Goal: Task Accomplishment & Management: Manage account settings

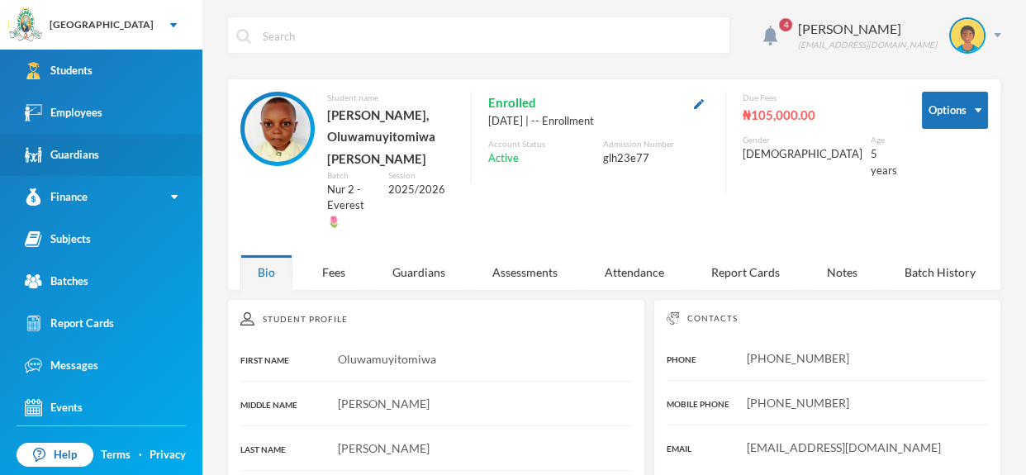
click at [140, 136] on link "Guardians" at bounding box center [101, 155] width 202 height 42
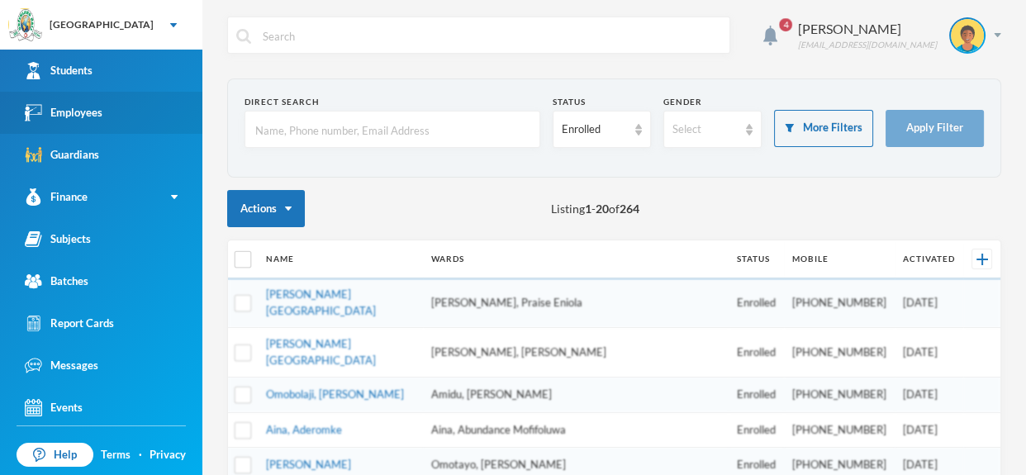
click at [129, 117] on link "Employees" at bounding box center [101, 113] width 202 height 42
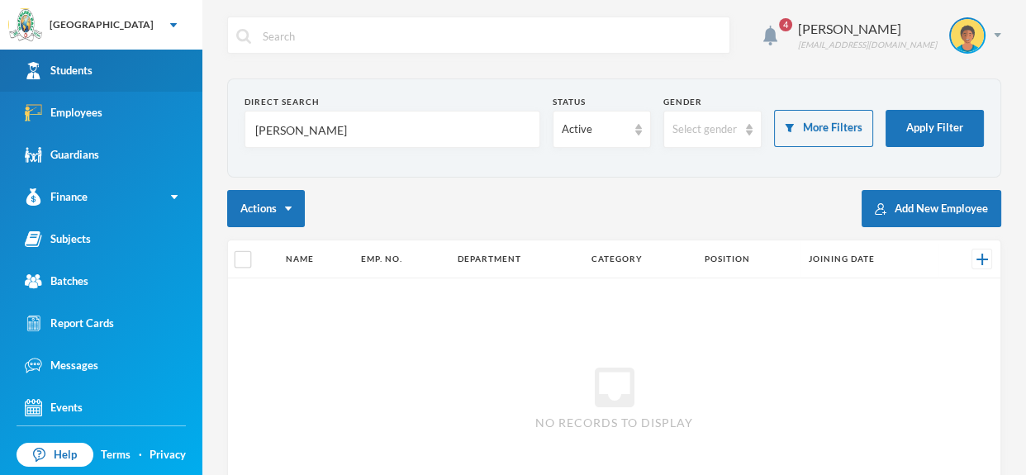
click at [117, 71] on link "Students" at bounding box center [101, 71] width 202 height 42
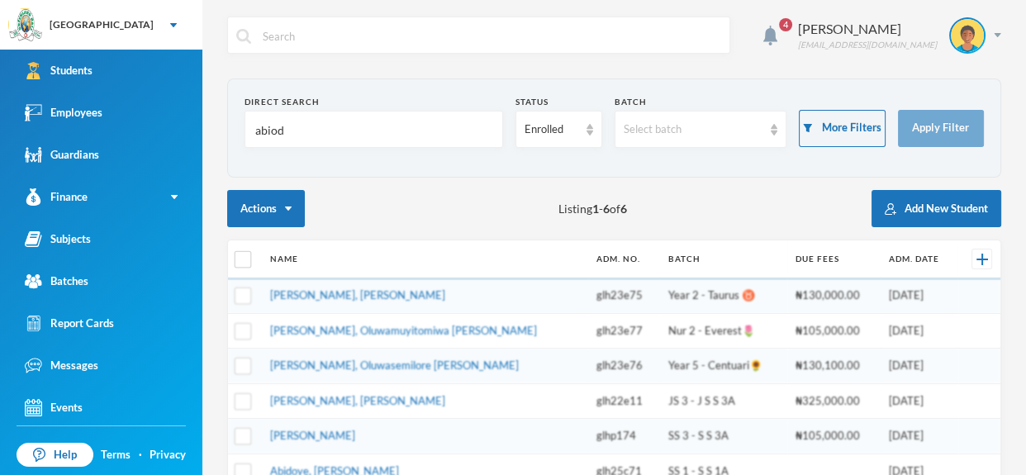
click at [291, 124] on input "abiod" at bounding box center [374, 130] width 240 height 37
type input "a"
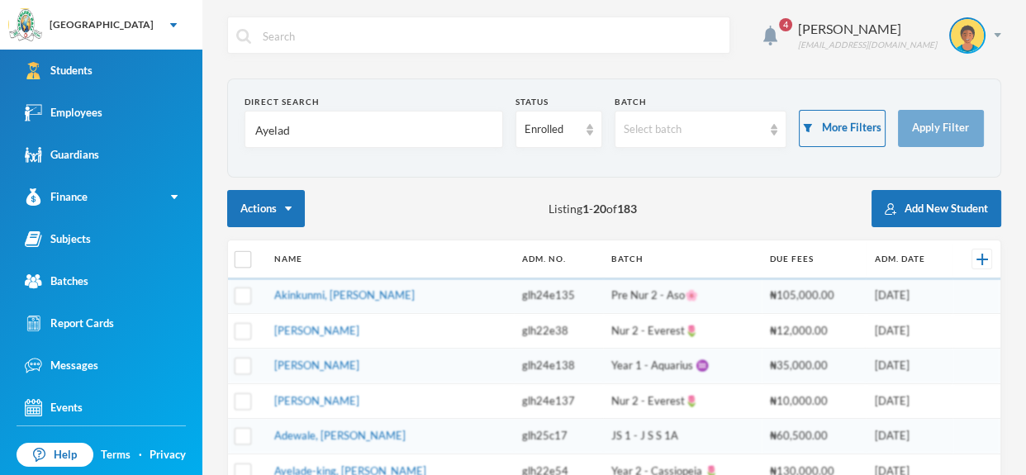
type input "Ayelade"
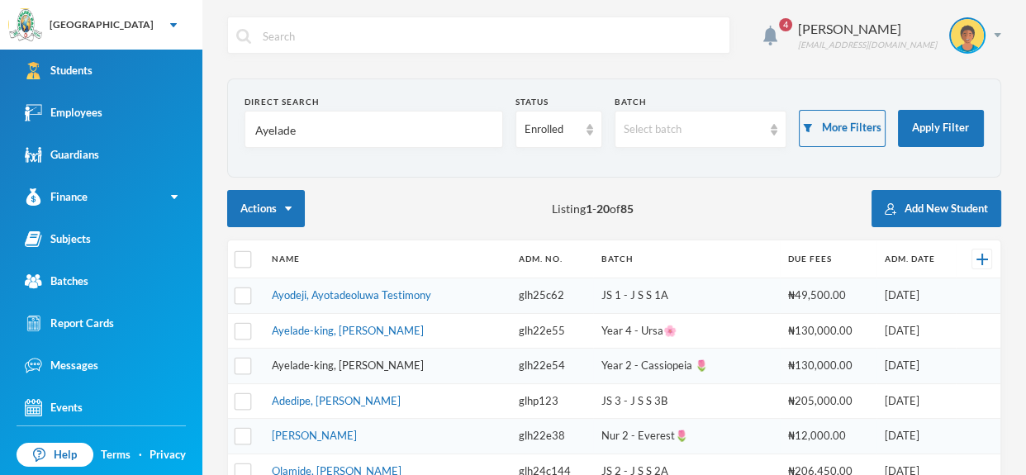
click at [414, 359] on link "Ayelade-king, Ayotomi Adunniade" at bounding box center [348, 365] width 152 height 13
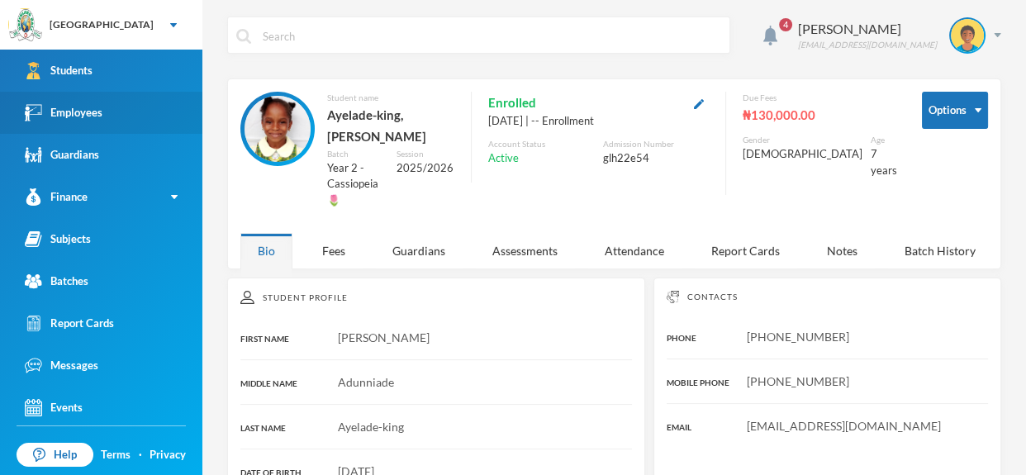
click at [122, 105] on link "Employees" at bounding box center [101, 113] width 202 height 42
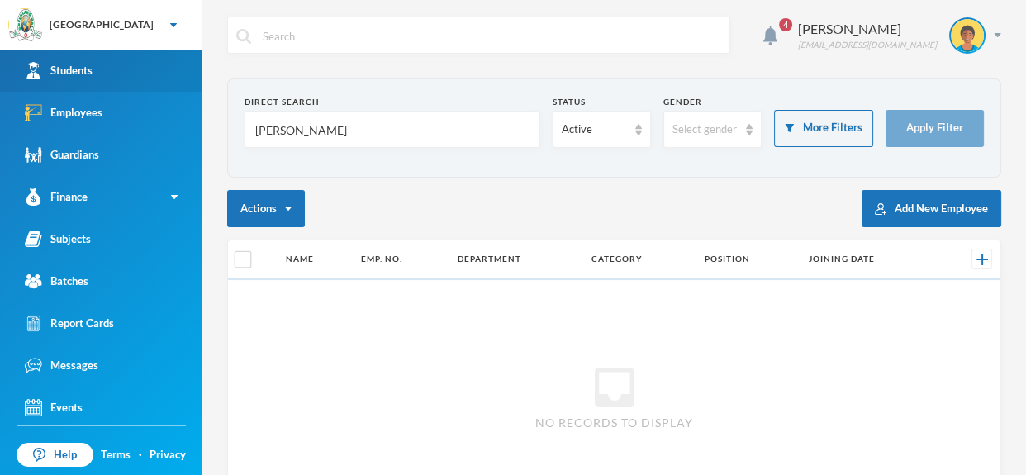
click at [114, 70] on link "Students" at bounding box center [101, 71] width 202 height 42
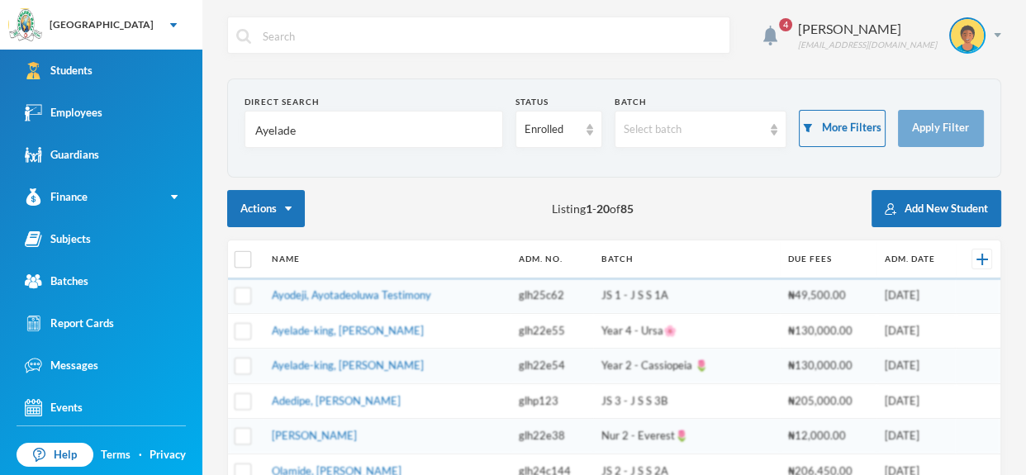
click at [302, 140] on input "Ayelade" at bounding box center [374, 130] width 240 height 37
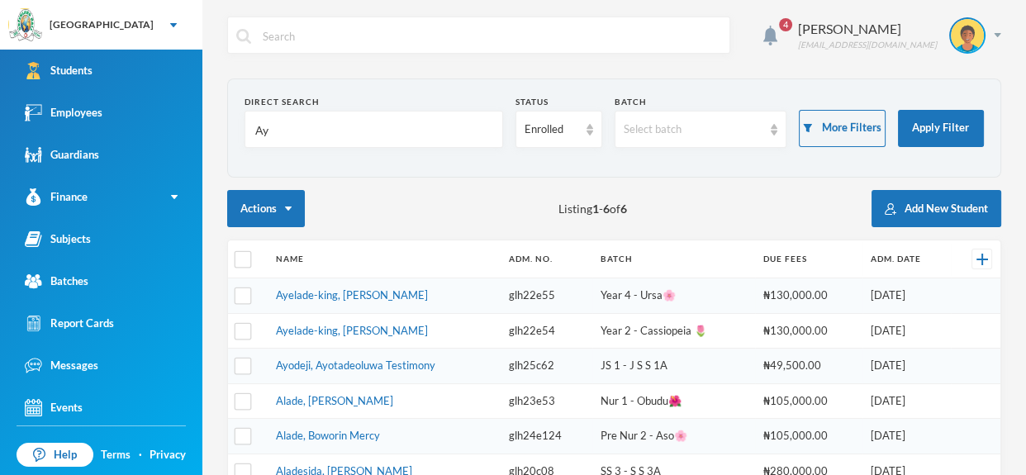
type input "A"
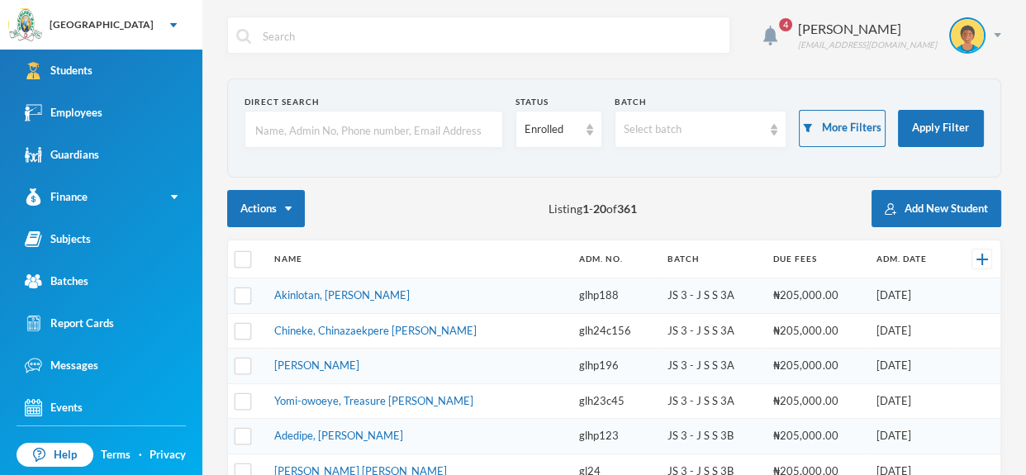
click at [320, 116] on input "text" at bounding box center [374, 130] width 240 height 37
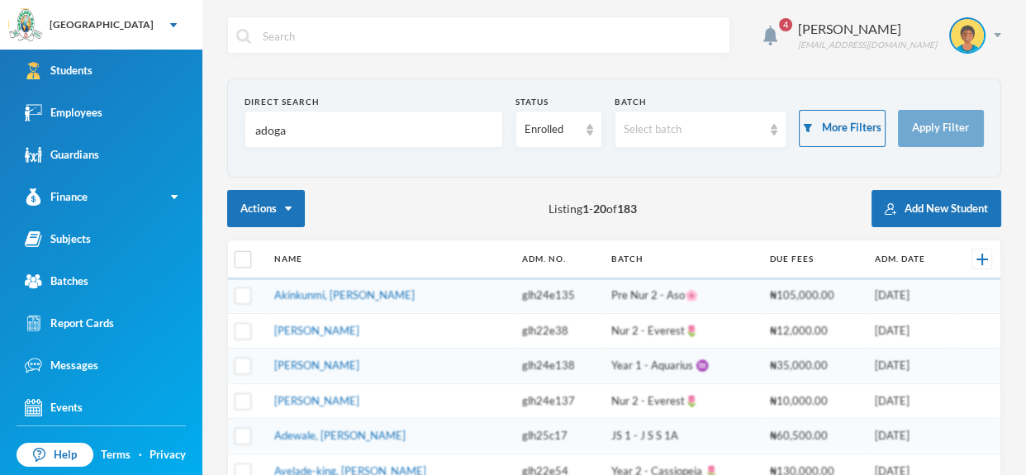
type input "adogah"
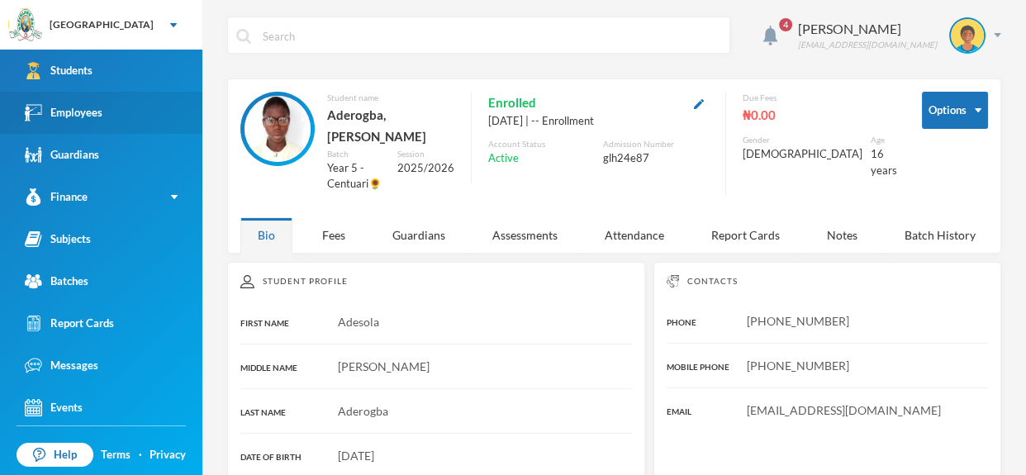
click at [84, 105] on div "Employees" at bounding box center [64, 112] width 78 height 17
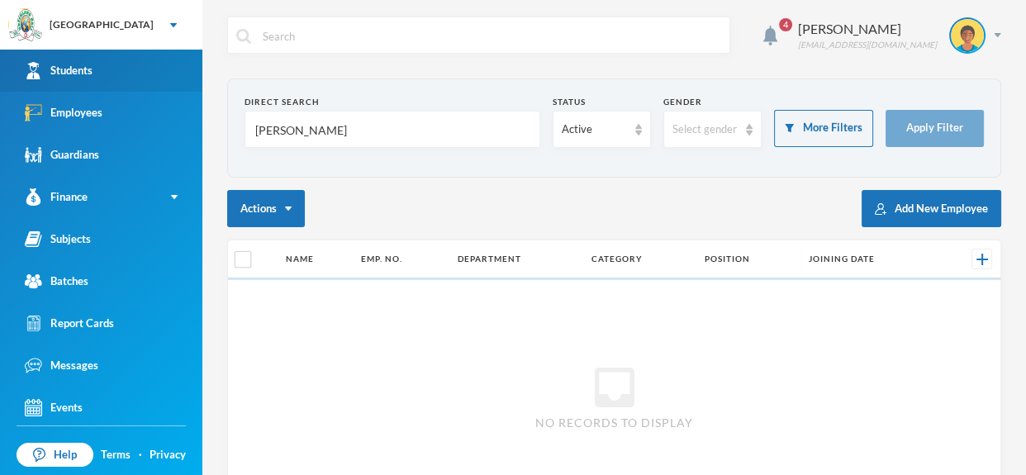
click at [109, 69] on link "Students" at bounding box center [101, 71] width 202 height 42
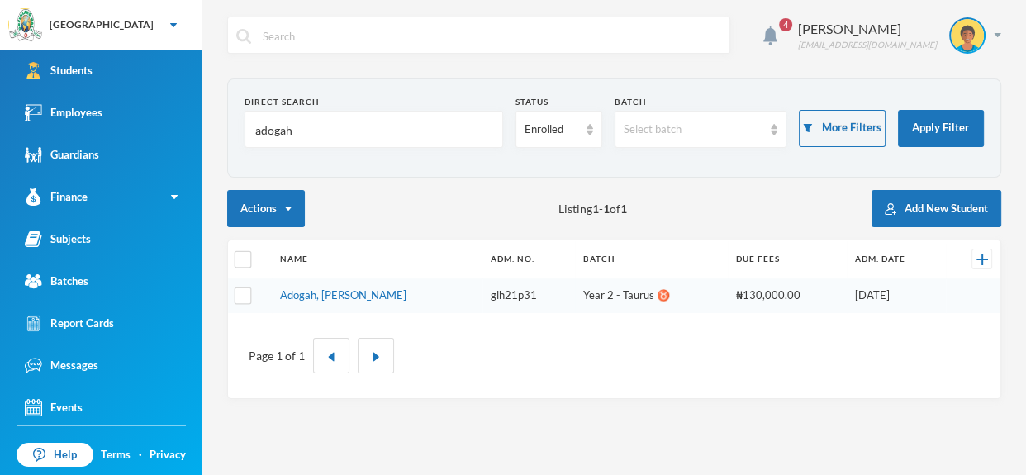
click at [394, 303] on td "Adogah, Christabel Uweshi" at bounding box center [377, 295] width 211 height 35
click at [386, 298] on link "Adogah, Christabel Uweshi" at bounding box center [343, 294] width 126 height 13
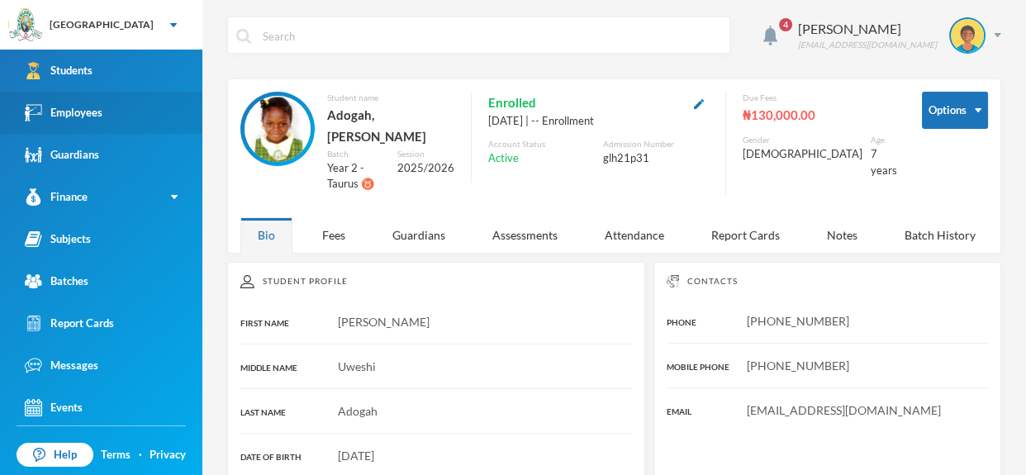
click at [126, 96] on link "Employees" at bounding box center [101, 113] width 202 height 42
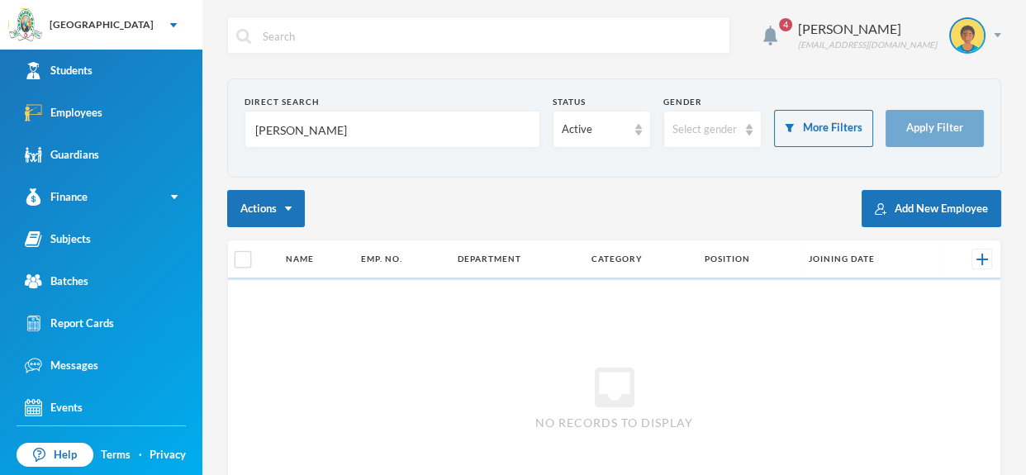
click at [337, 139] on input "Abiodun" at bounding box center [393, 130] width 278 height 37
type input "A"
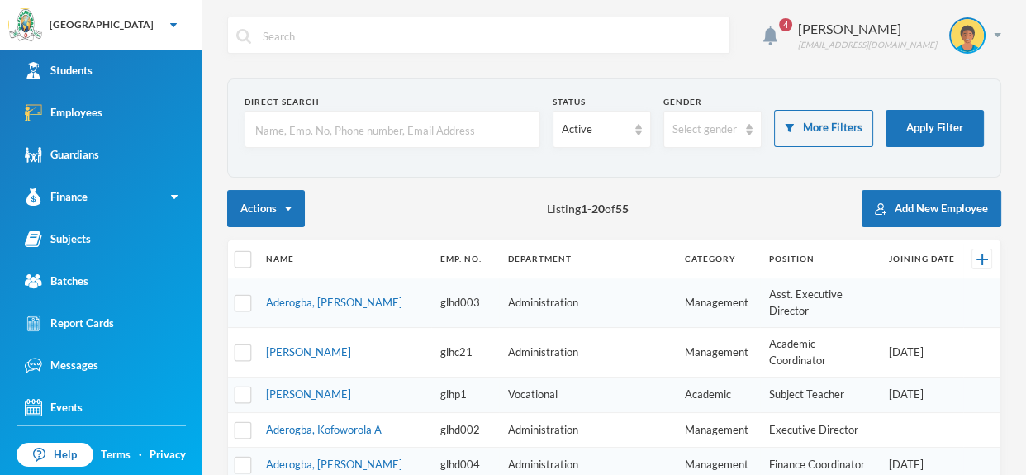
click at [407, 112] on input "text" at bounding box center [393, 130] width 278 height 37
click at [397, 126] on input "text" at bounding box center [393, 130] width 278 height 37
type input "E"
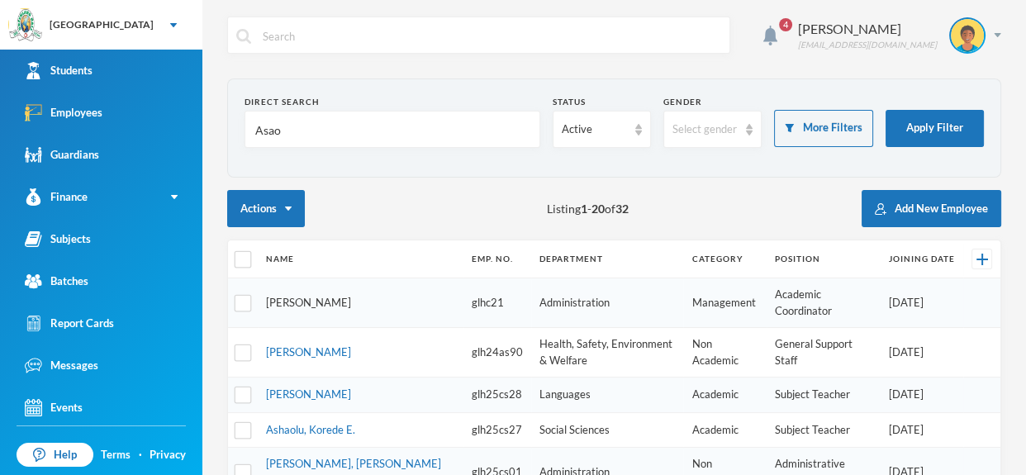
type input "Asaol"
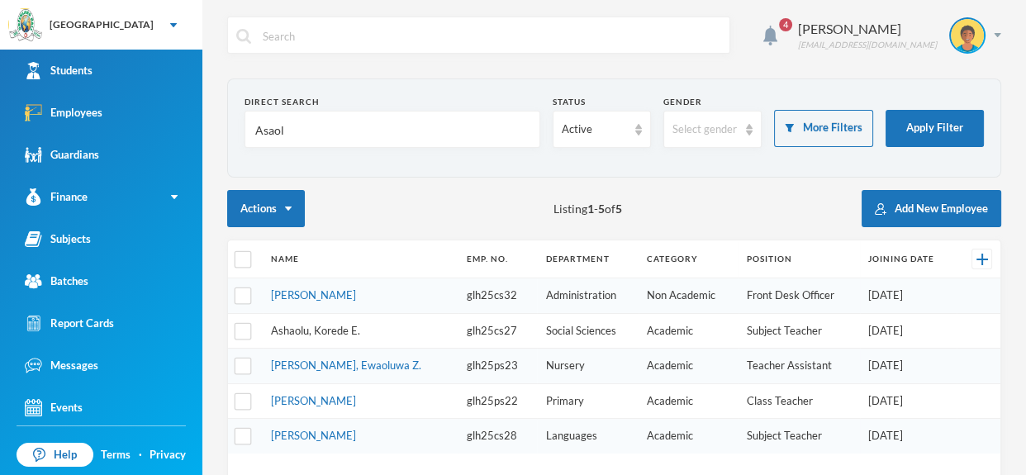
click at [348, 329] on link "Ashaolu, Korede E." at bounding box center [315, 330] width 89 height 13
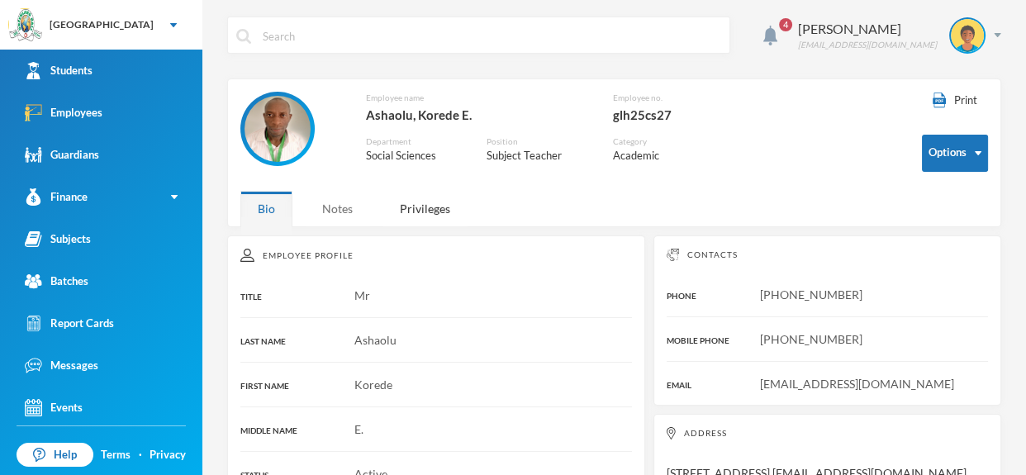
click at [326, 207] on div "Notes" at bounding box center [337, 209] width 65 height 36
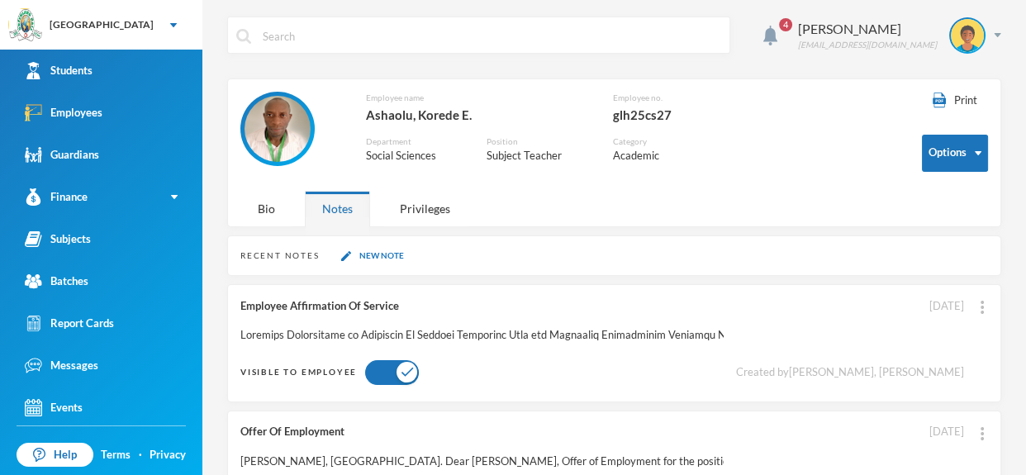
click at [274, 129] on img at bounding box center [278, 129] width 66 height 66
click at [274, 221] on div "Bio" at bounding box center [266, 209] width 52 height 36
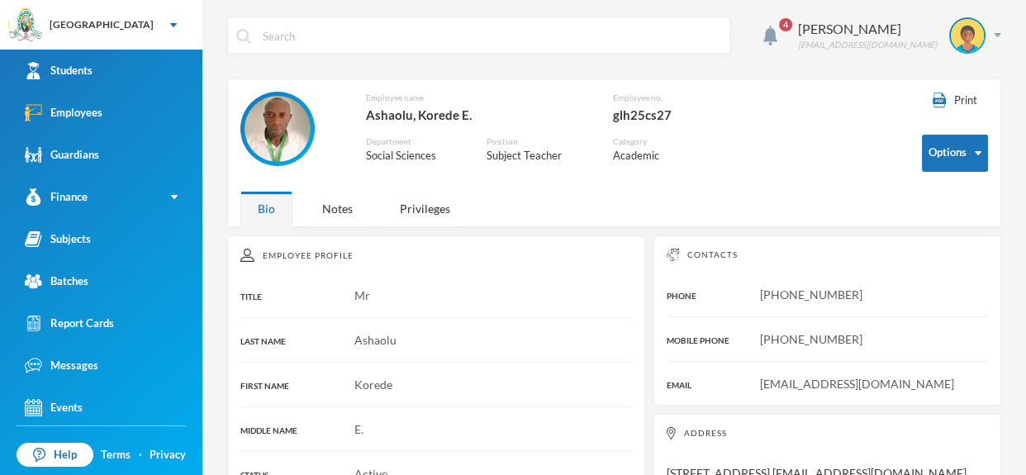
click at [564, 382] on div "Korede" at bounding box center [436, 384] width 392 height 17
click at [104, 55] on link "Students" at bounding box center [101, 71] width 202 height 42
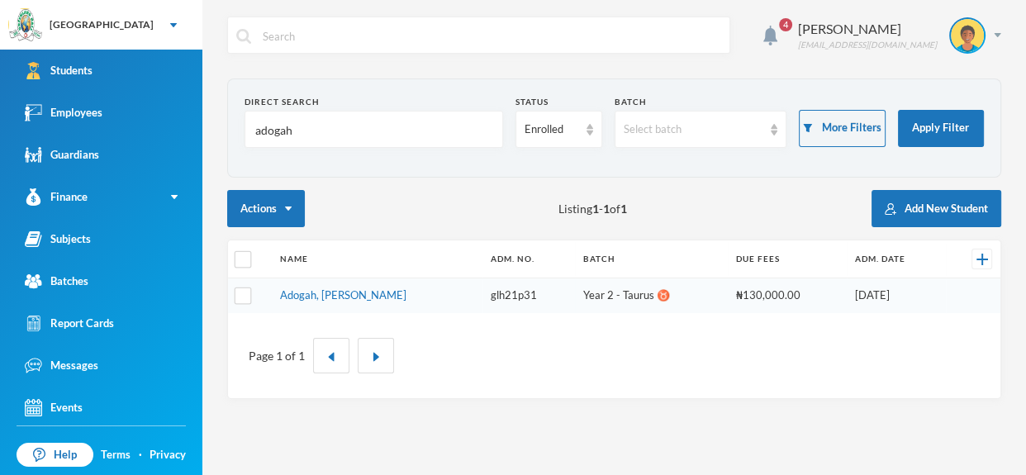
click at [345, 131] on input "adogah" at bounding box center [374, 130] width 240 height 37
type input "a"
click at [341, 122] on input "Osituga" at bounding box center [374, 130] width 240 height 37
type input "O"
click at [693, 40] on input "text" at bounding box center [491, 35] width 460 height 37
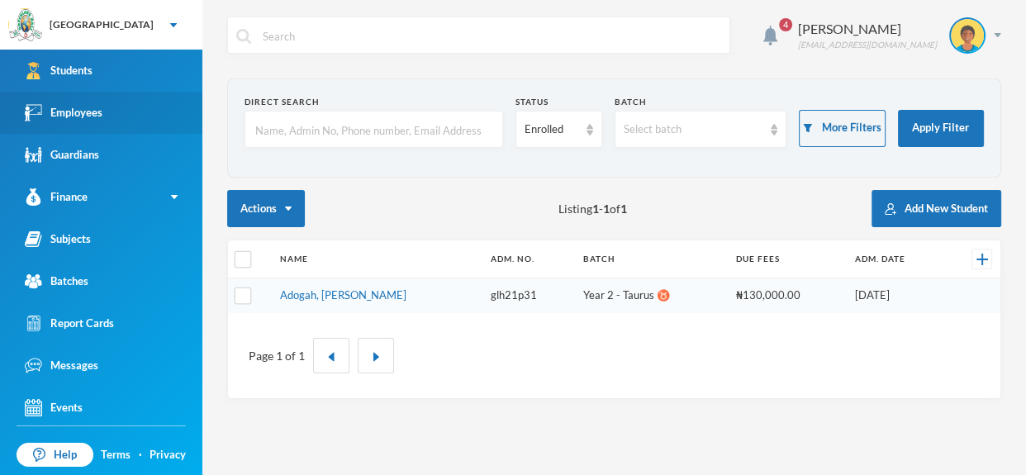
click at [156, 121] on link "Employees" at bounding box center [101, 113] width 202 height 42
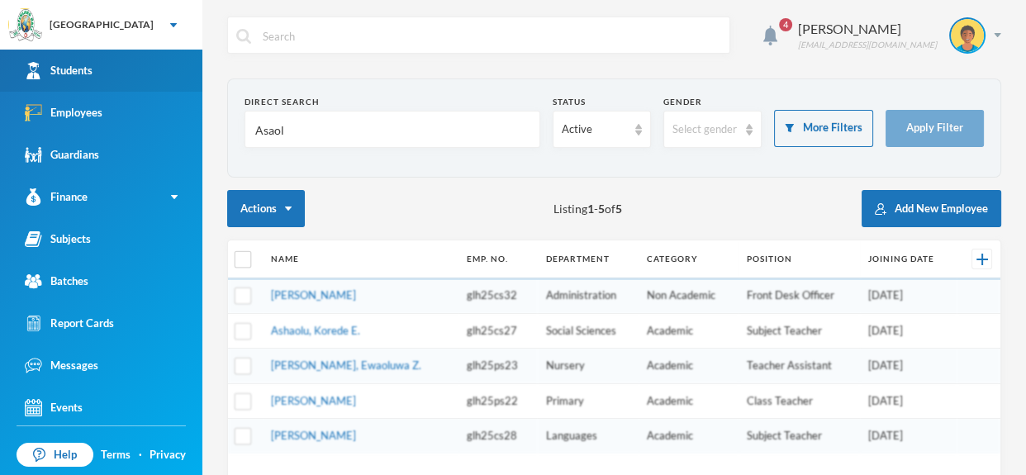
click at [139, 58] on link "Students" at bounding box center [101, 71] width 202 height 42
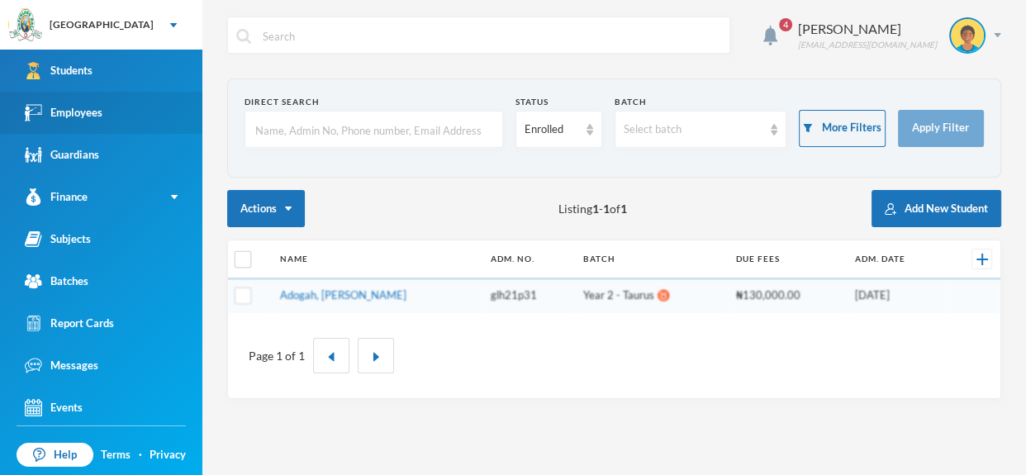
click at [131, 123] on link "Employees" at bounding box center [101, 113] width 202 height 42
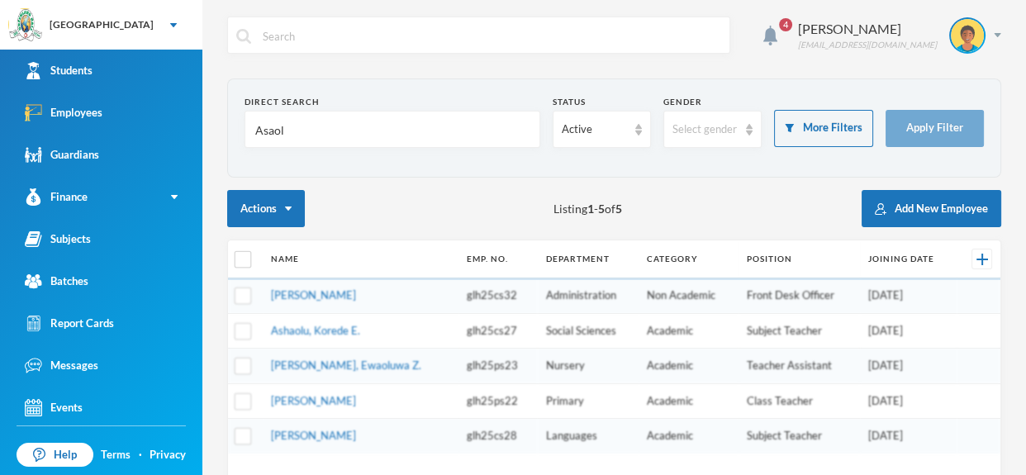
click at [330, 146] on input "Asaol" at bounding box center [393, 130] width 278 height 37
type input "A"
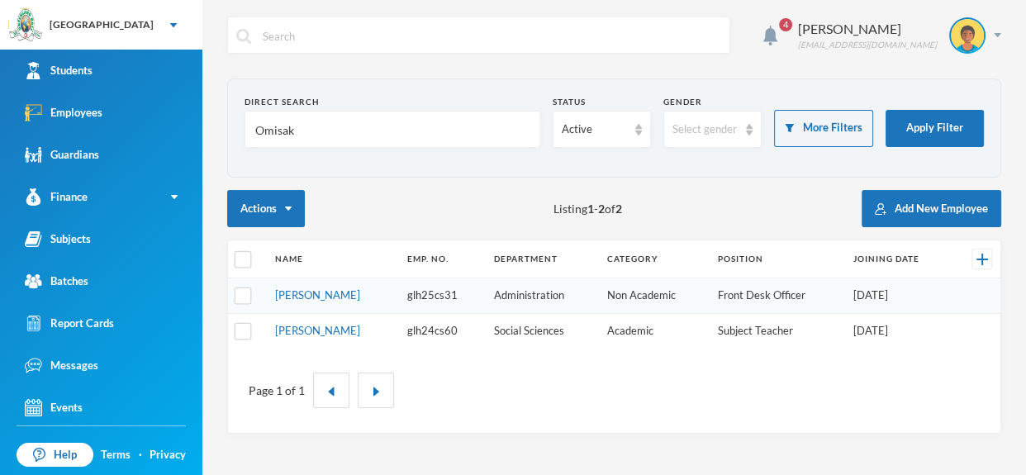
type input "Omisaki"
click at [345, 298] on link "Omisakin, Oluwaseun F." at bounding box center [317, 294] width 85 height 13
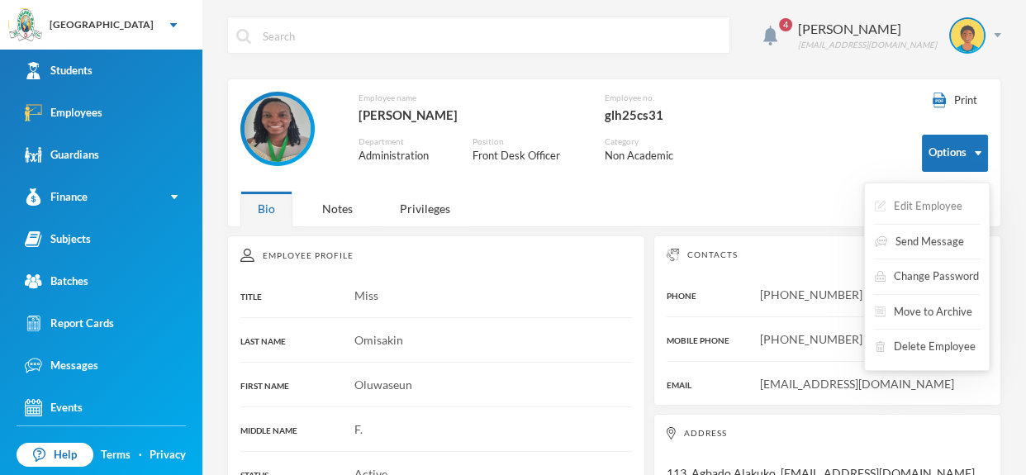
click at [961, 193] on button "Edit Employee" at bounding box center [919, 207] width 91 height 30
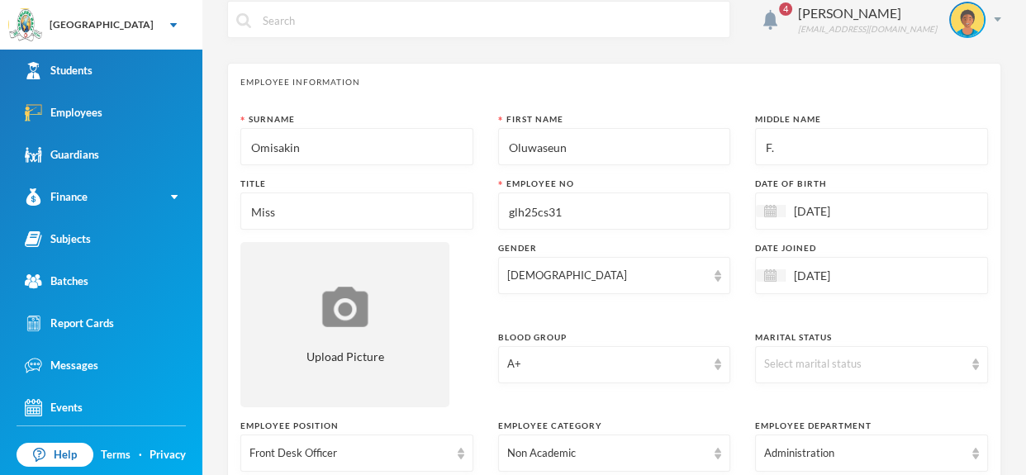
scroll to position [10, 0]
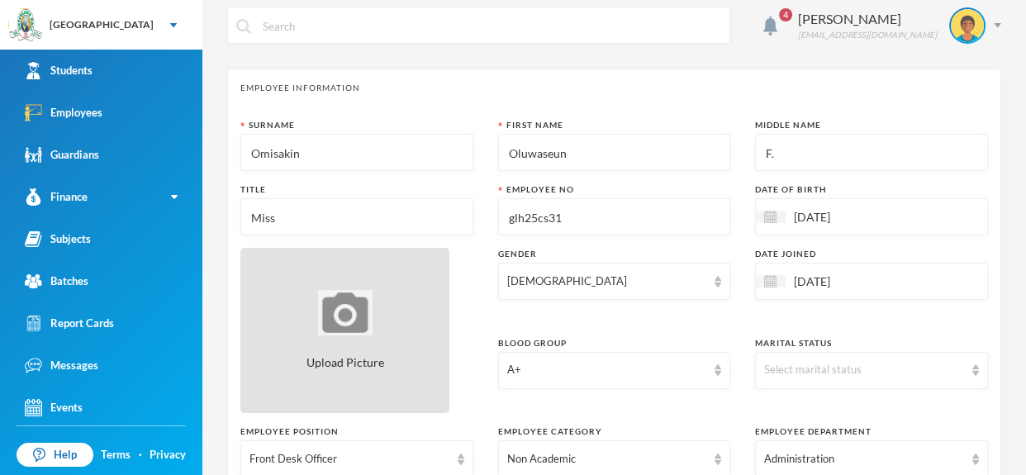
click at [400, 351] on div "Upload Picture" at bounding box center [344, 330] width 209 height 165
type input "C:\fakepath\1001411218.jpeg"
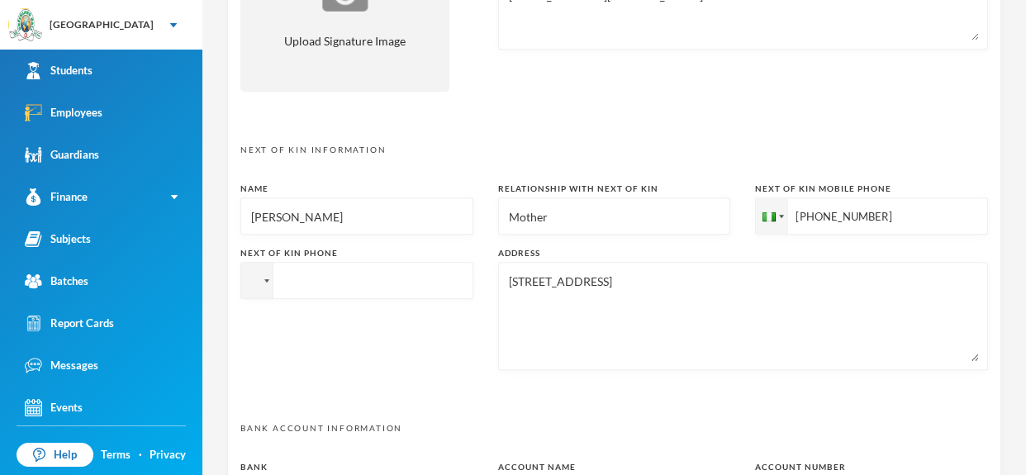
scroll to position [908, 0]
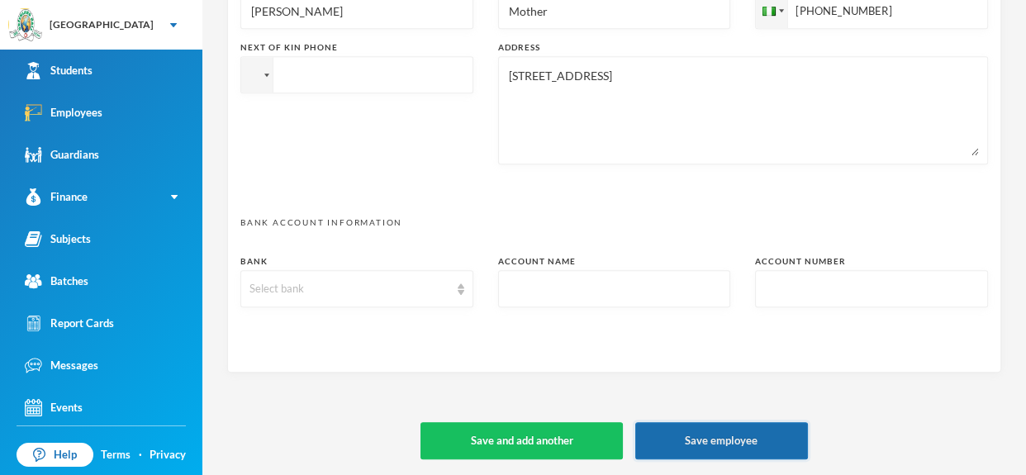
click at [768, 444] on button "Save employee" at bounding box center [721, 440] width 173 height 37
type textarea "113, Agbado Alakuko. oluwaseunomisakin98@gmail.com"
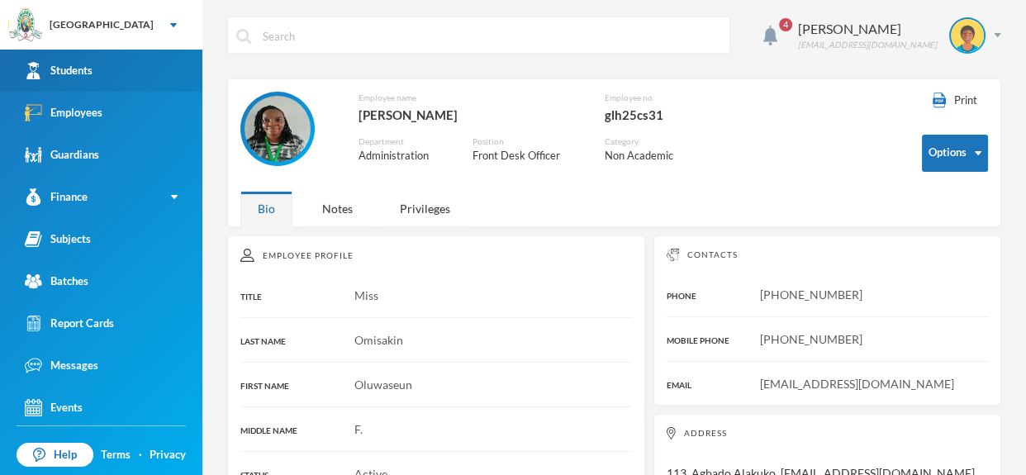
click at [102, 67] on link "Students" at bounding box center [101, 71] width 202 height 42
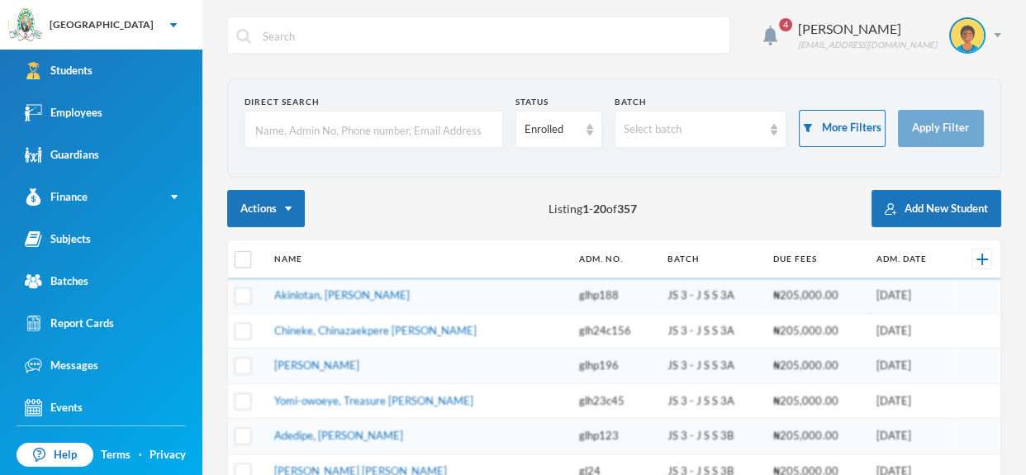
click at [333, 125] on input "text" at bounding box center [374, 130] width 240 height 37
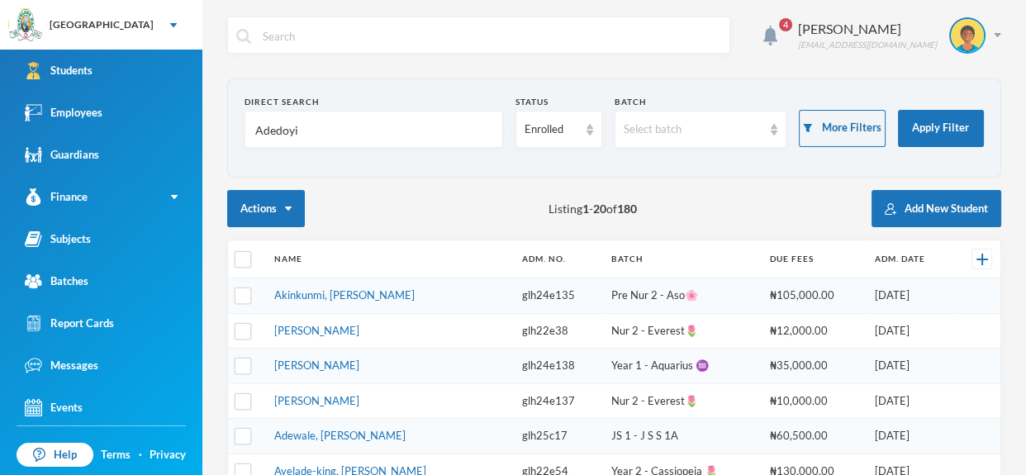
type input "Adedoyin"
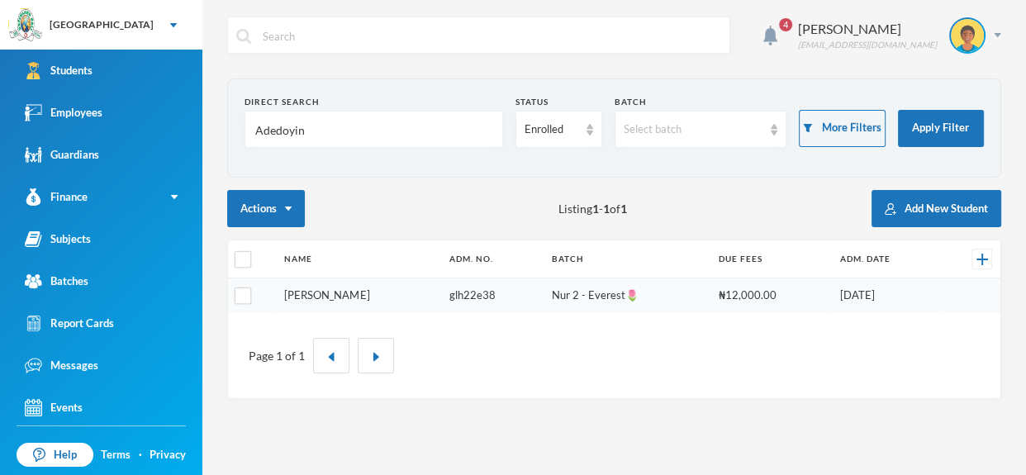
click at [369, 293] on link "Adedoyin, Ariana Ayokunmi" at bounding box center [326, 294] width 85 height 13
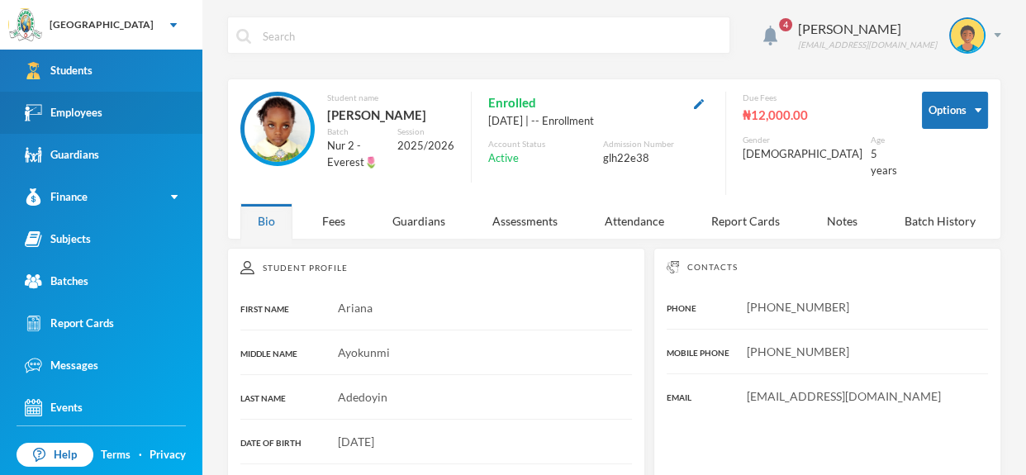
click at [123, 102] on link "Employees" at bounding box center [101, 113] width 202 height 42
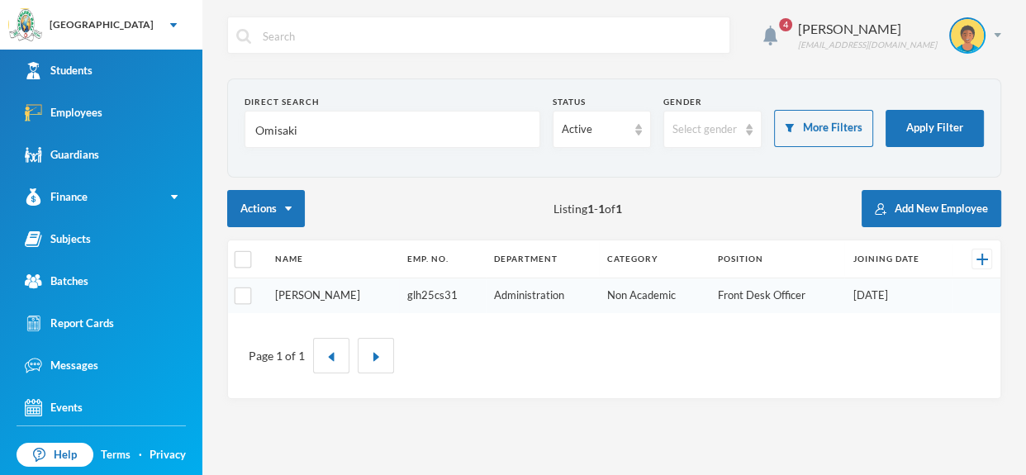
click at [360, 298] on link "Omisakin, Oluwaseun F." at bounding box center [317, 294] width 85 height 13
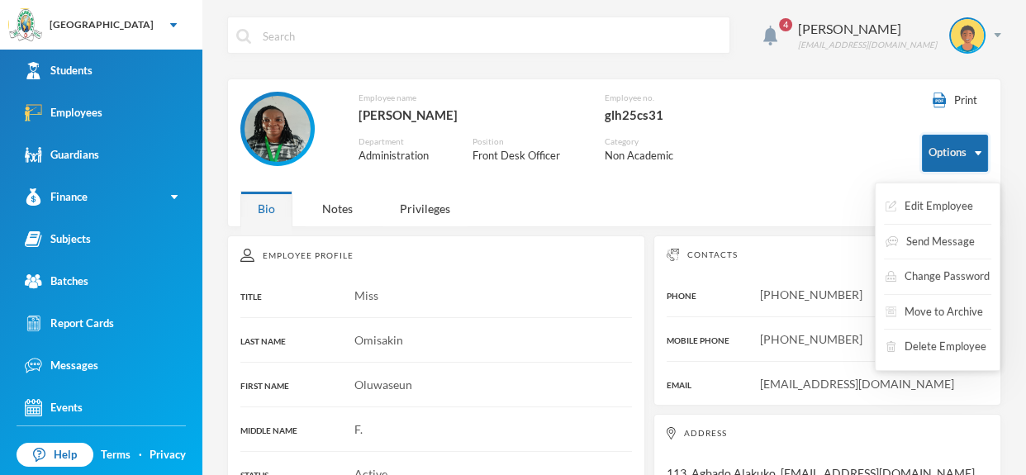
click at [985, 150] on button "Options" at bounding box center [955, 153] width 66 height 37
click at [965, 199] on button "Edit Employee" at bounding box center [929, 207] width 91 height 30
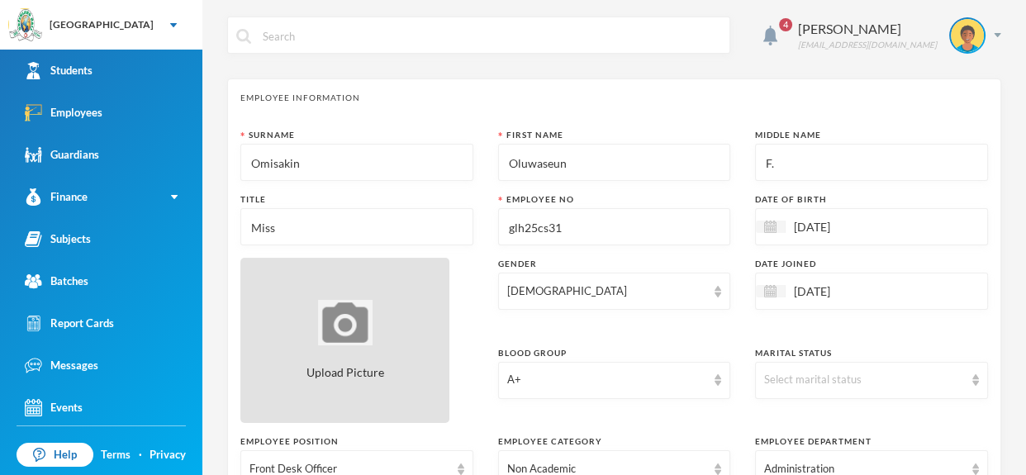
click at [406, 345] on div "Upload Picture" at bounding box center [344, 340] width 209 height 165
type input "C:\fakepath\1001411219.jpeg"
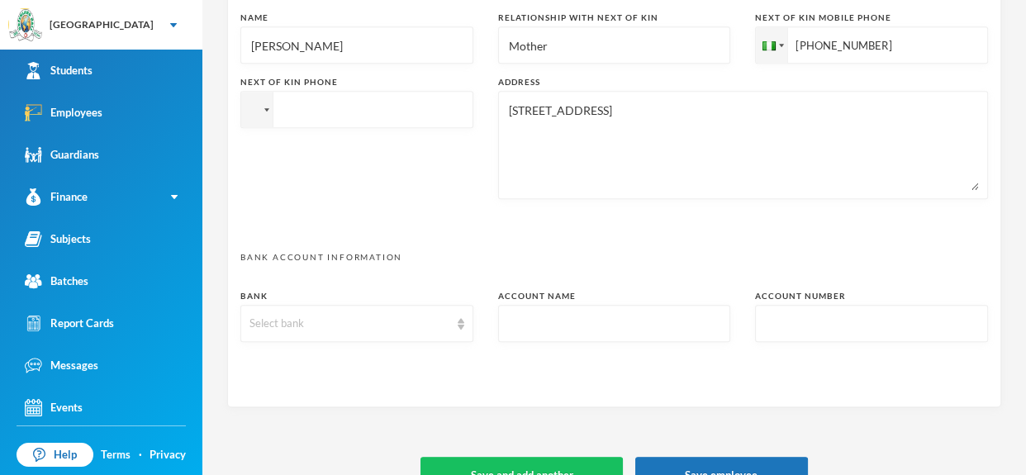
scroll to position [908, 0]
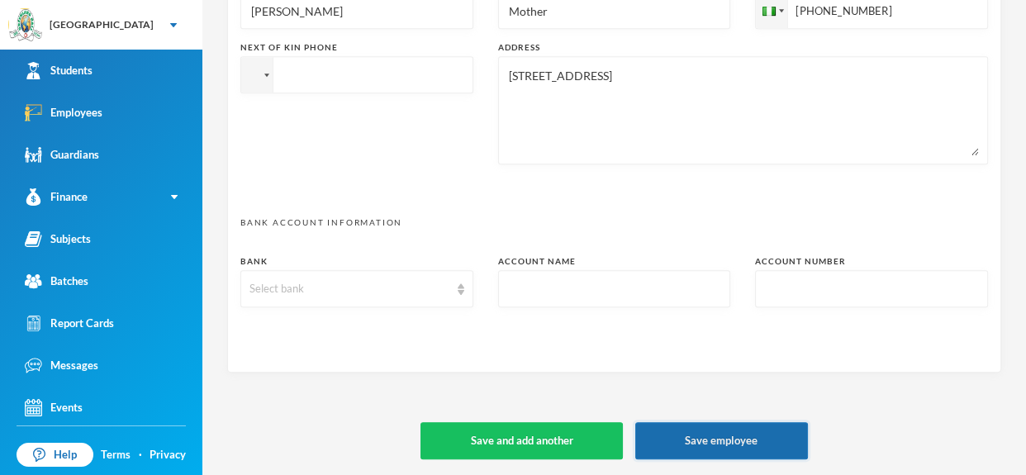
click at [728, 438] on button "Save employee" at bounding box center [721, 440] width 173 height 37
type textarea "113, Agbado Alakuko. oluwaseunomisakin98@gmail.com"
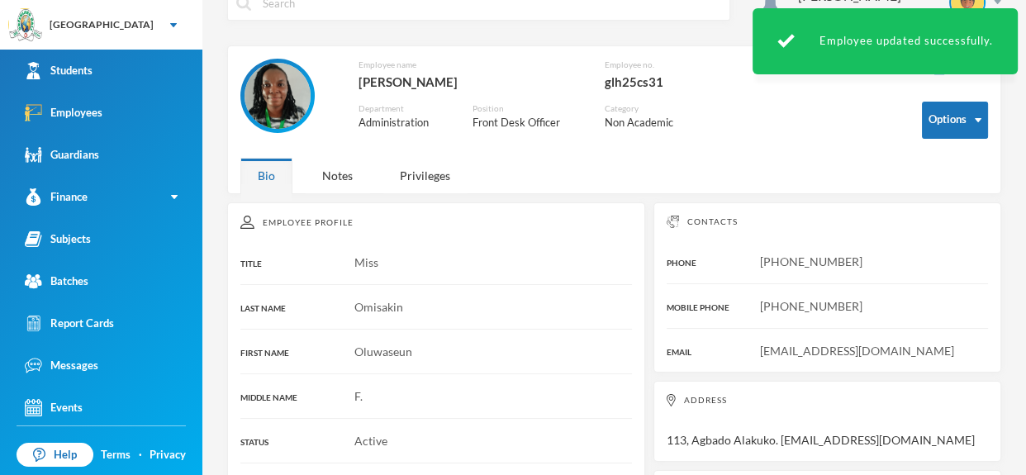
scroll to position [30, 0]
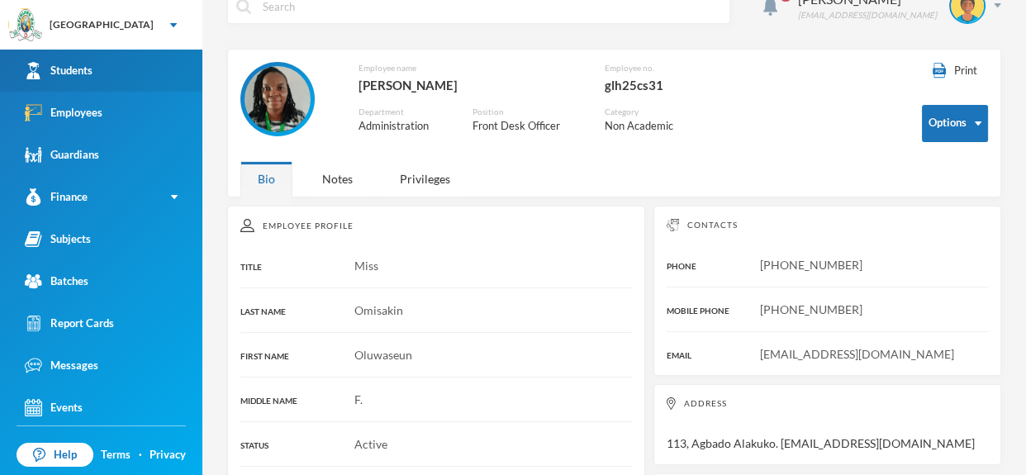
click at [121, 77] on link "Students" at bounding box center [101, 71] width 202 height 42
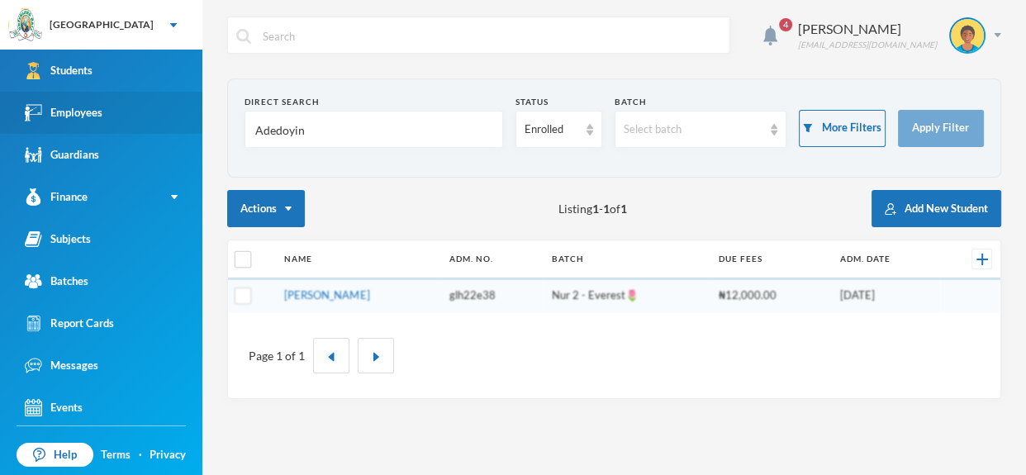
click at [126, 112] on link "Employees" at bounding box center [101, 113] width 202 height 42
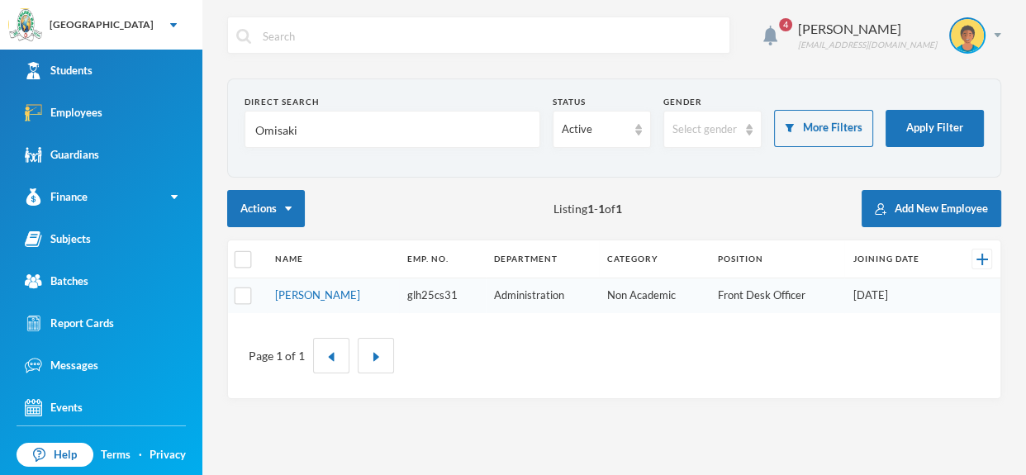
click at [350, 134] on input "Omisaki" at bounding box center [393, 130] width 278 height 37
type input "O"
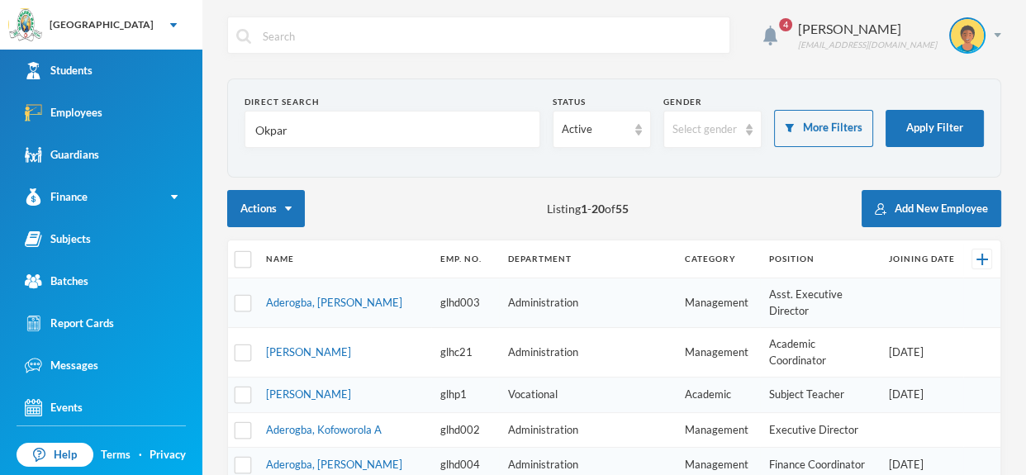
type input "Okpara"
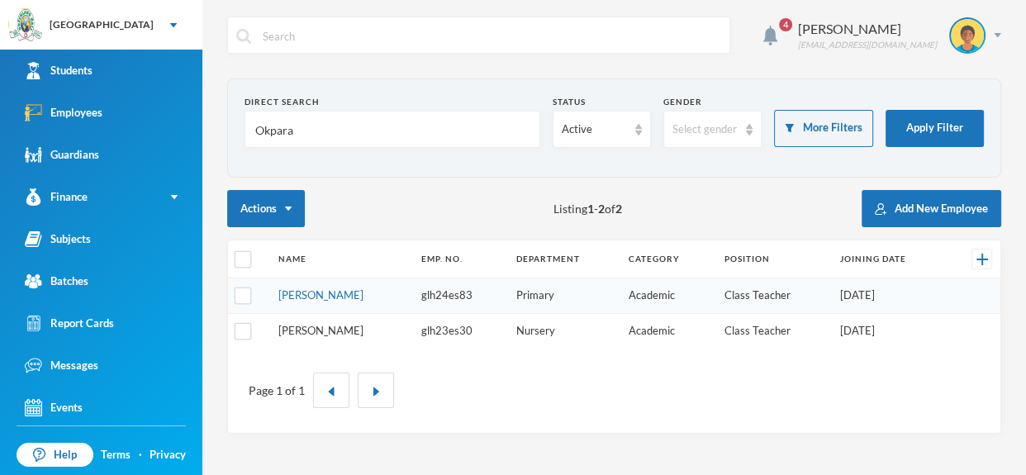
click at [353, 324] on link "Okpara, Esther N." at bounding box center [320, 330] width 85 height 13
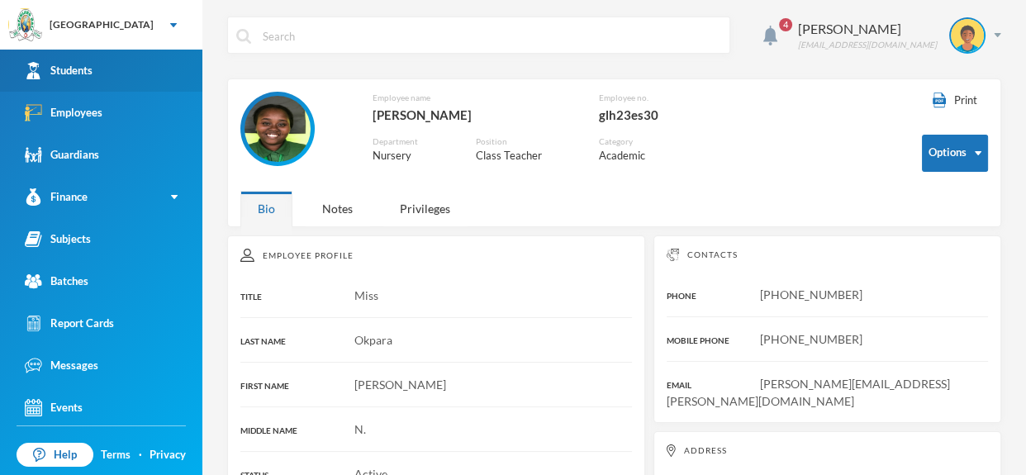
click at [155, 77] on link "Students" at bounding box center [101, 71] width 202 height 42
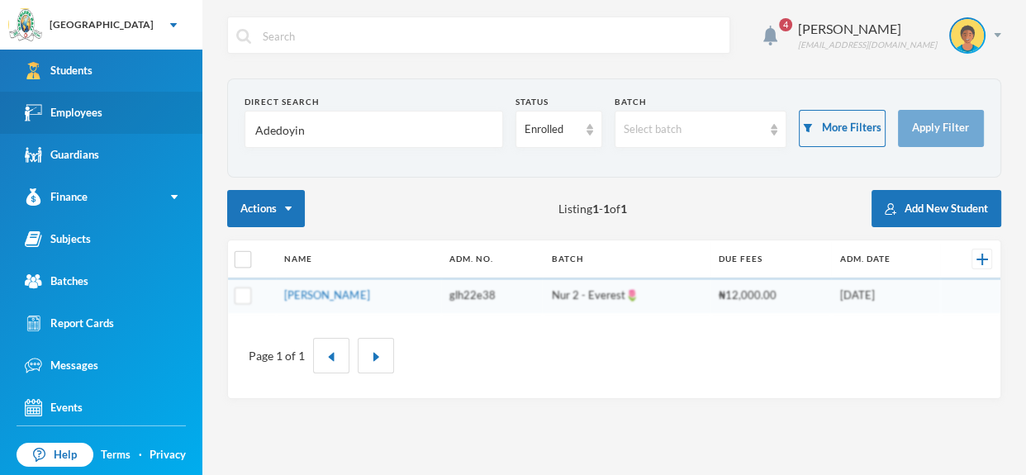
click at [156, 100] on link "Employees" at bounding box center [101, 113] width 202 height 42
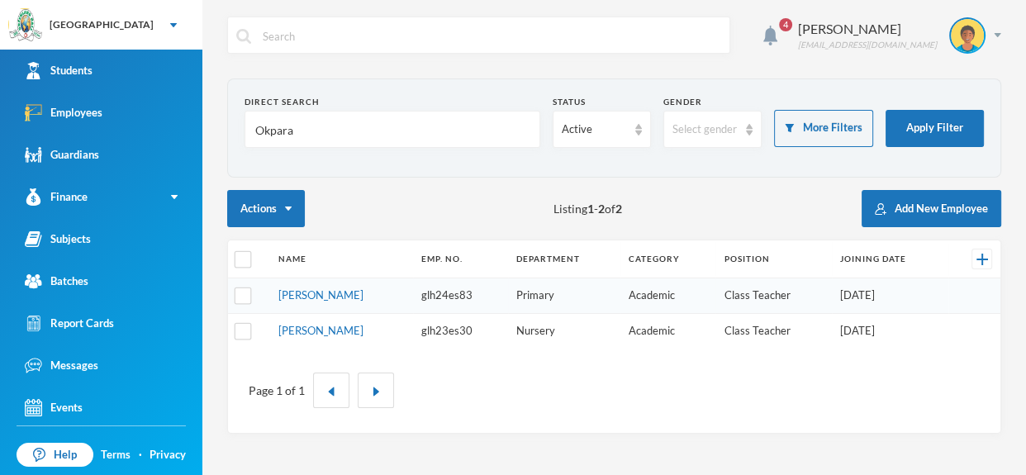
click at [310, 121] on input "Okpara" at bounding box center [393, 130] width 278 height 37
type input "O"
type input "ilesanmi"
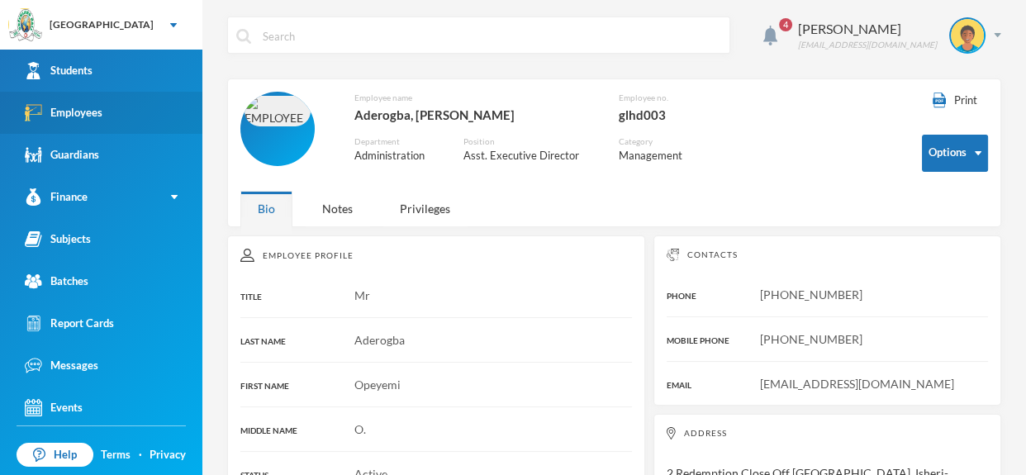
click at [95, 94] on link "Employees" at bounding box center [101, 113] width 202 height 42
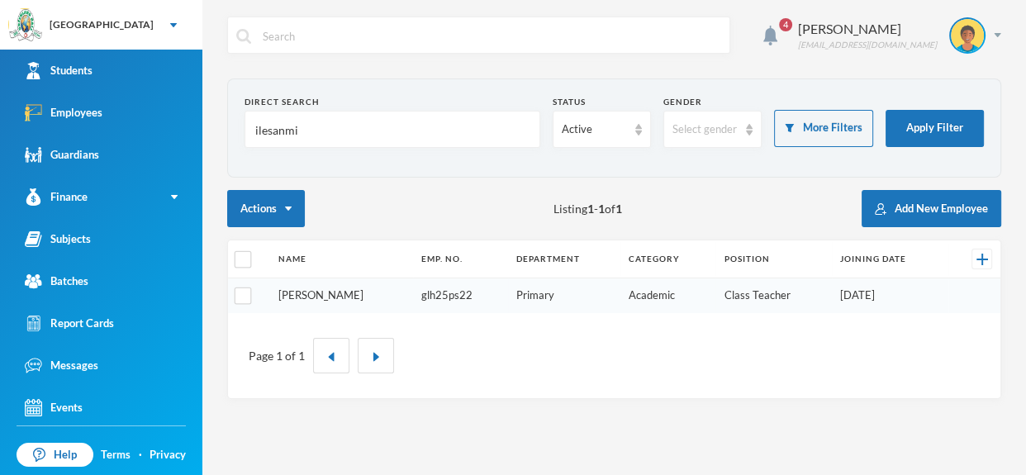
click at [330, 292] on link "[PERSON_NAME]" at bounding box center [320, 294] width 85 height 13
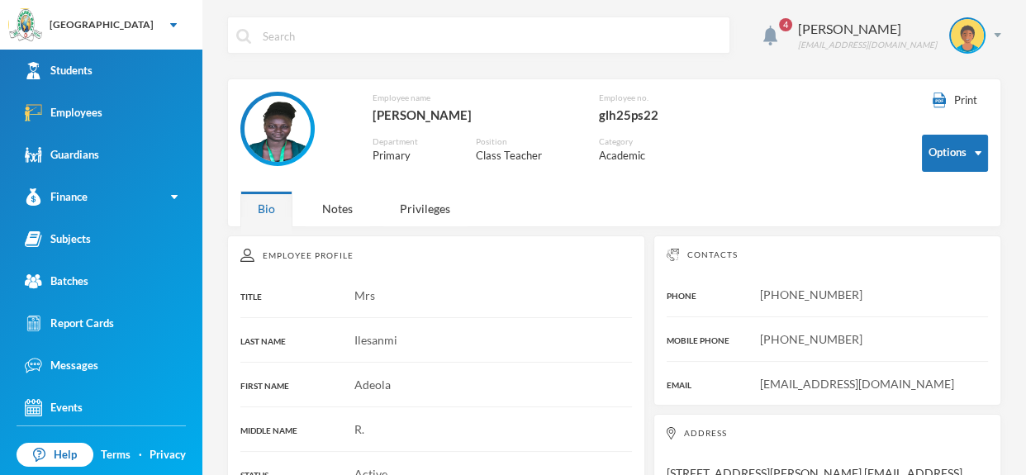
click at [271, 122] on img at bounding box center [278, 129] width 66 height 66
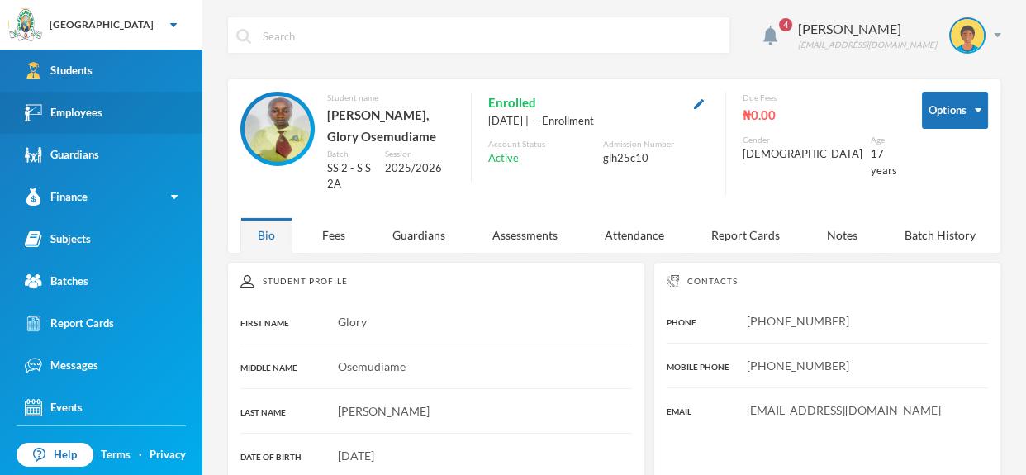
click at [121, 117] on link "Employees" at bounding box center [101, 113] width 202 height 42
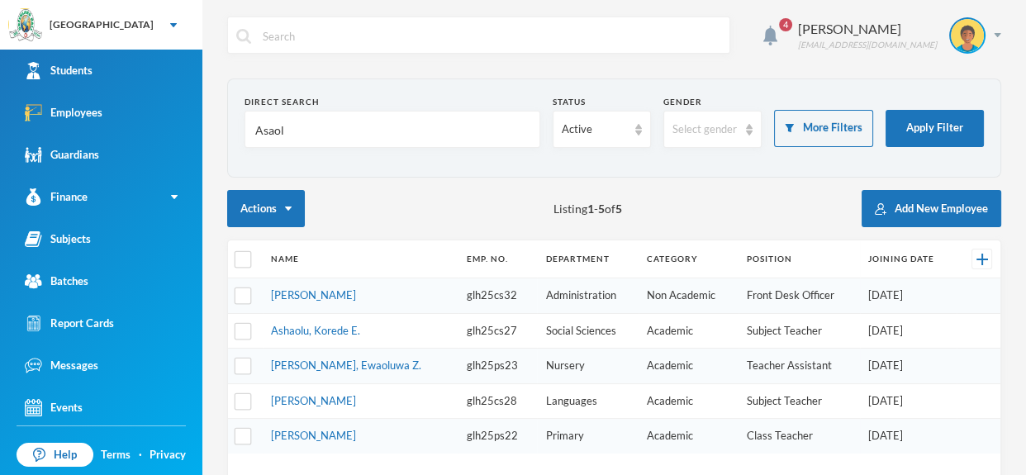
click at [339, 113] on input "Asaol" at bounding box center [393, 130] width 278 height 37
click at [140, 110] on link "Employees" at bounding box center [101, 113] width 202 height 42
click at [131, 74] on link "Students" at bounding box center [101, 71] width 202 height 42
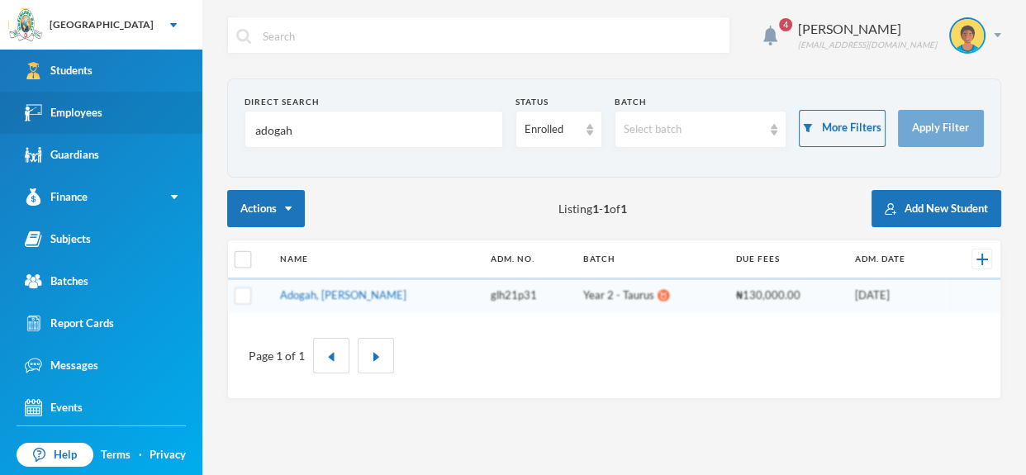
click at [147, 119] on link "Employees" at bounding box center [101, 113] width 202 height 42
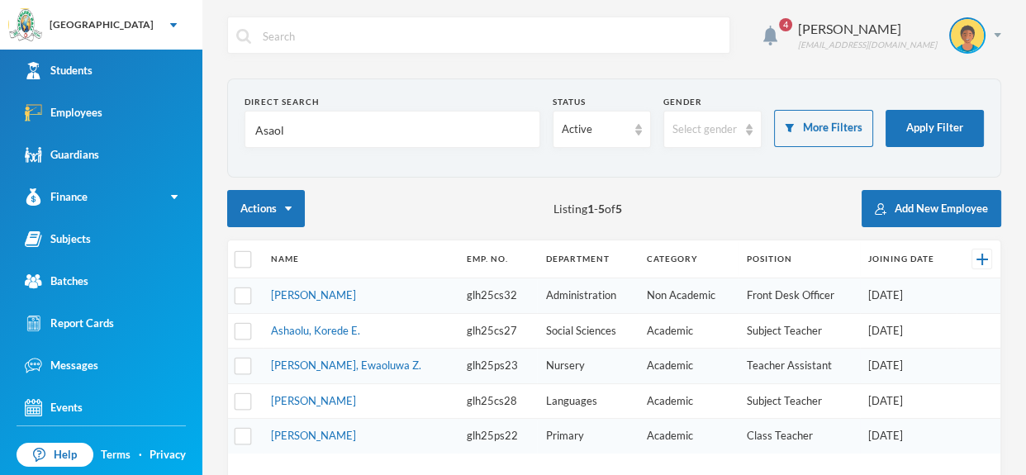
click at [297, 126] on input "Asaol" at bounding box center [393, 130] width 278 height 37
type input "A"
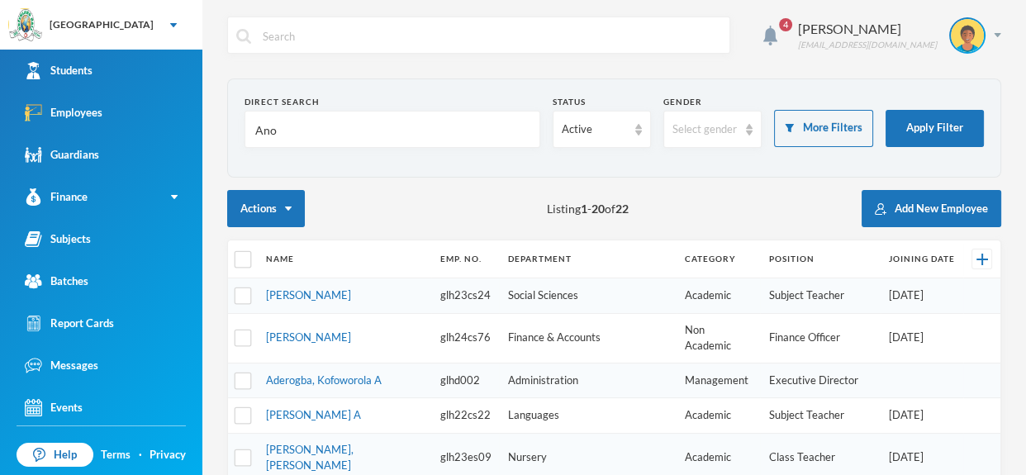
type input "Anoz"
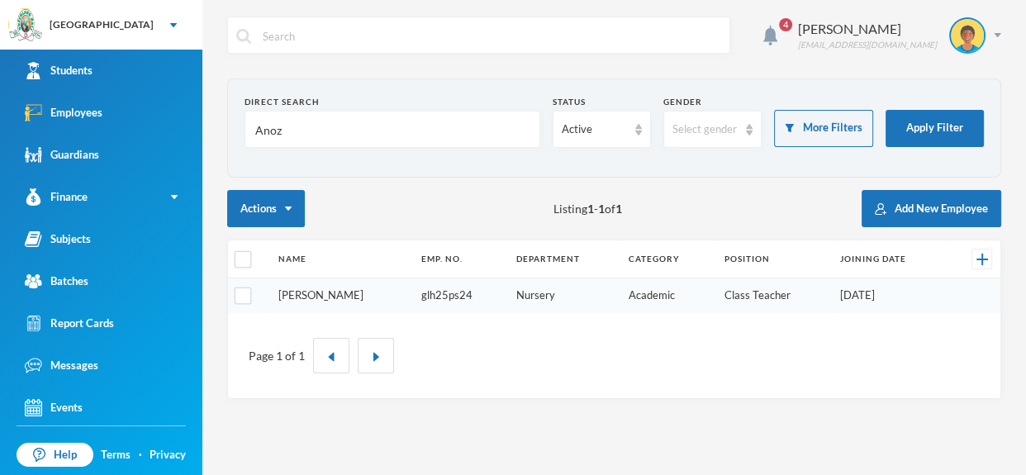
click at [319, 298] on link "Anozie, Tricia U." at bounding box center [320, 294] width 85 height 13
